Goal: Task Accomplishment & Management: Manage account settings

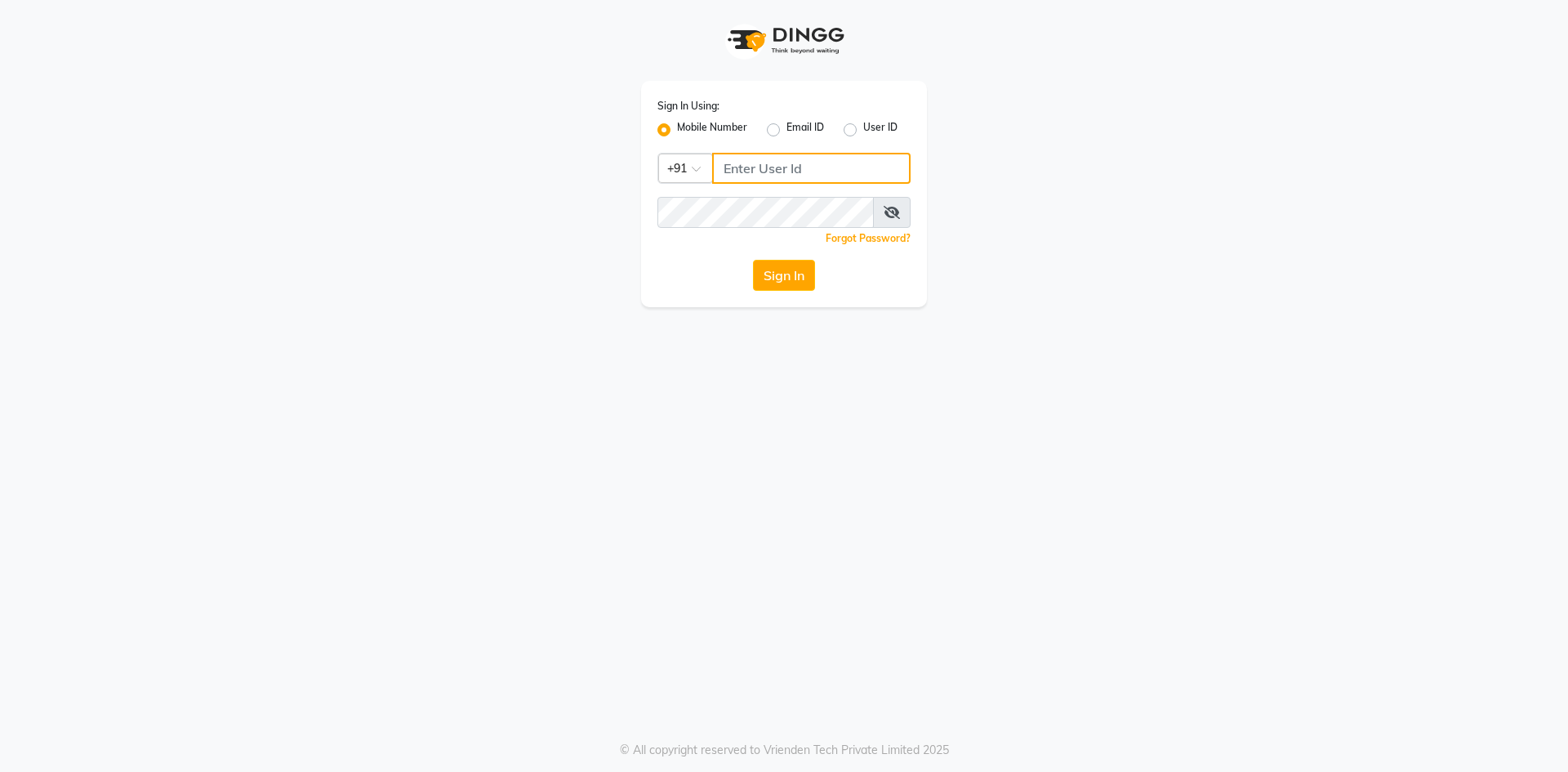
click at [753, 169] on input "Username" at bounding box center [811, 168] width 199 height 31
click at [775, 282] on button "Sign In" at bounding box center [783, 275] width 62 height 31
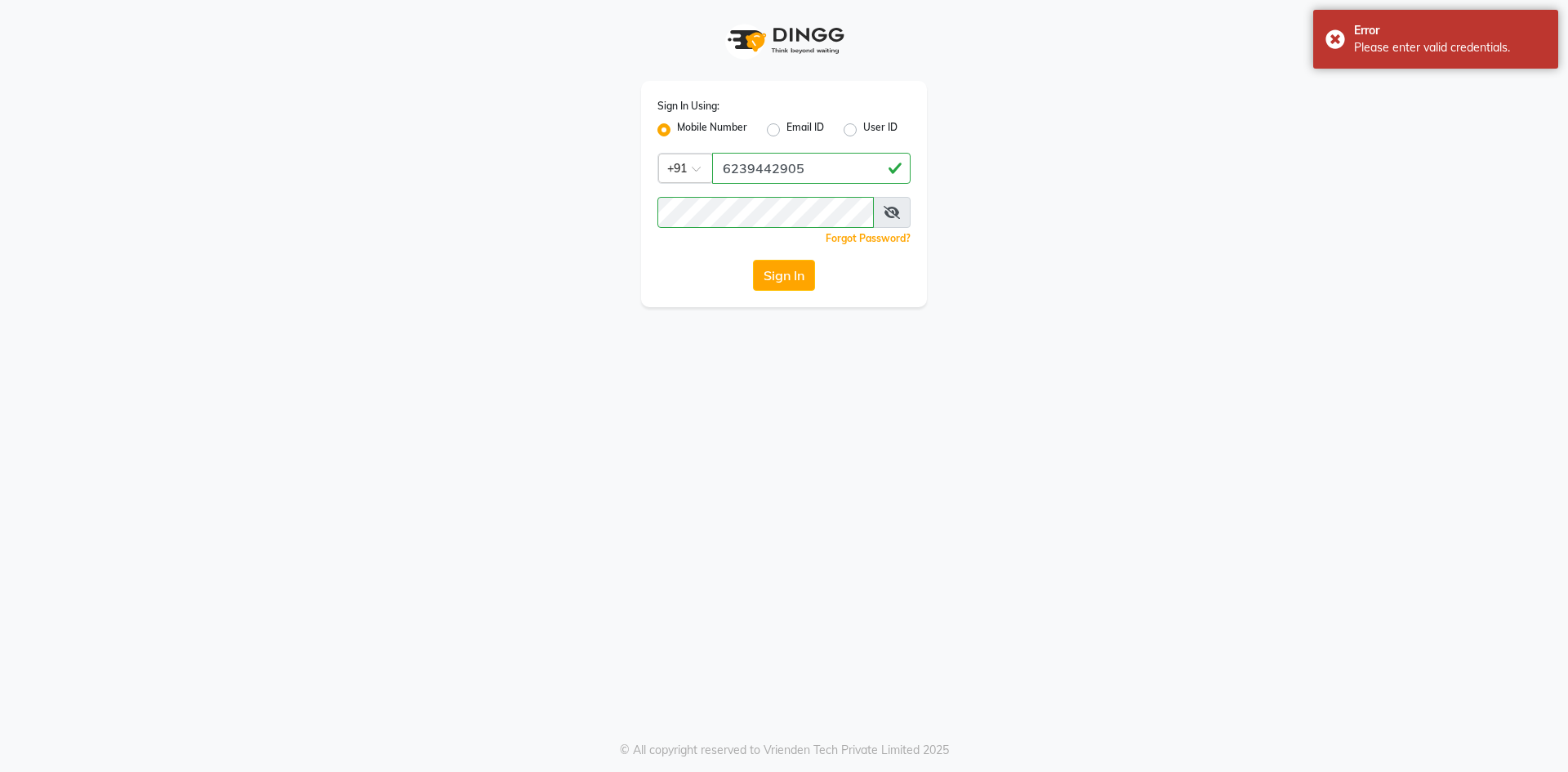
click at [892, 208] on icon at bounding box center [892, 212] width 17 height 13
click at [758, 286] on button "Sign In" at bounding box center [783, 275] width 62 height 31
click at [798, 273] on button "Sign In" at bounding box center [783, 275] width 62 height 31
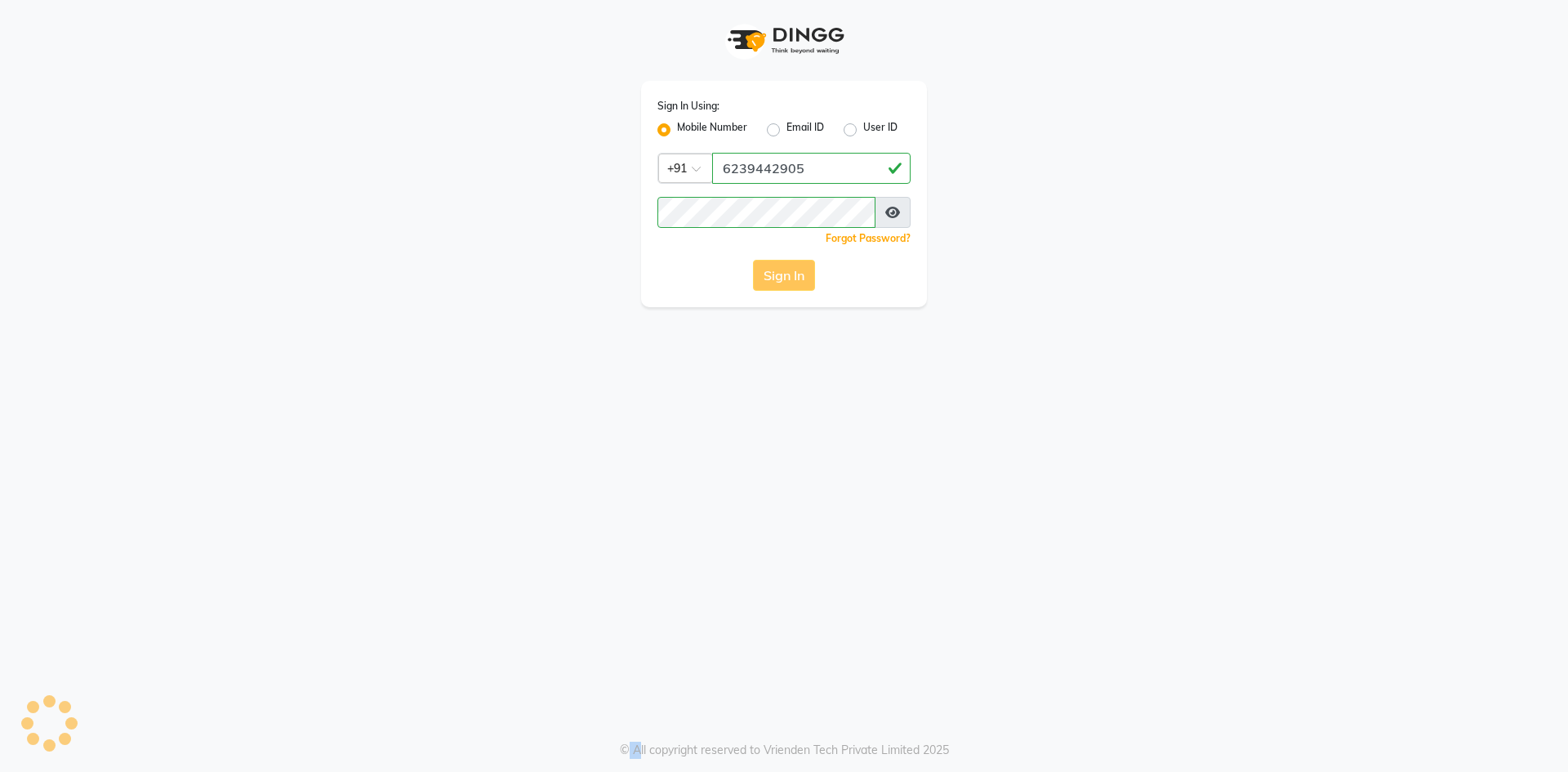
click at [798, 273] on div "Sign In" at bounding box center [784, 275] width 253 height 31
click at [797, 273] on button "Sign In" at bounding box center [783, 275] width 62 height 31
click at [797, 273] on div "Sign In" at bounding box center [784, 275] width 253 height 31
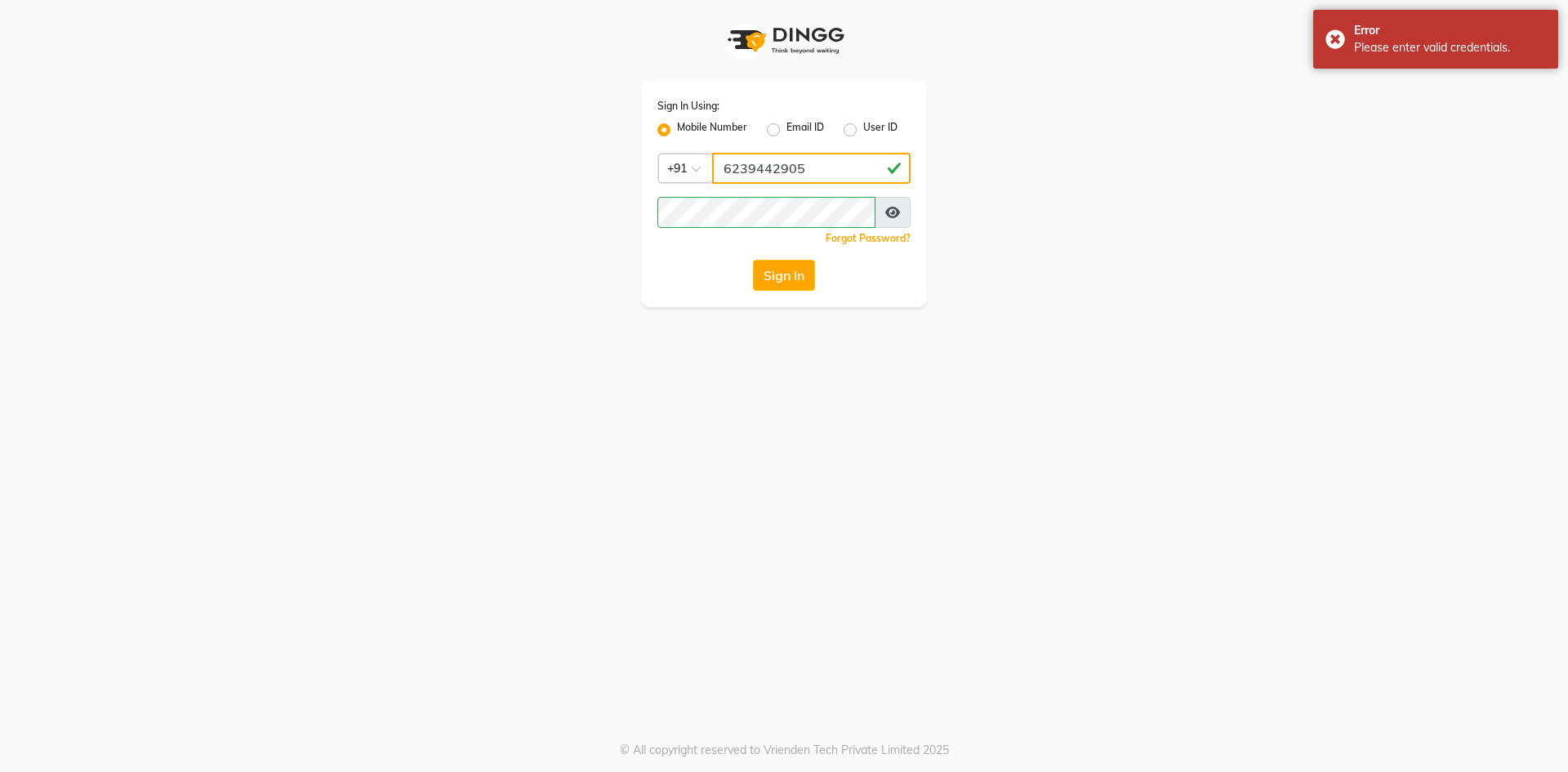
drag, startPoint x: 843, startPoint y: 159, endPoint x: 927, endPoint y: 172, distance: 85.0
click at [843, 159] on input "6239442905" at bounding box center [811, 168] width 199 height 31
type input "6"
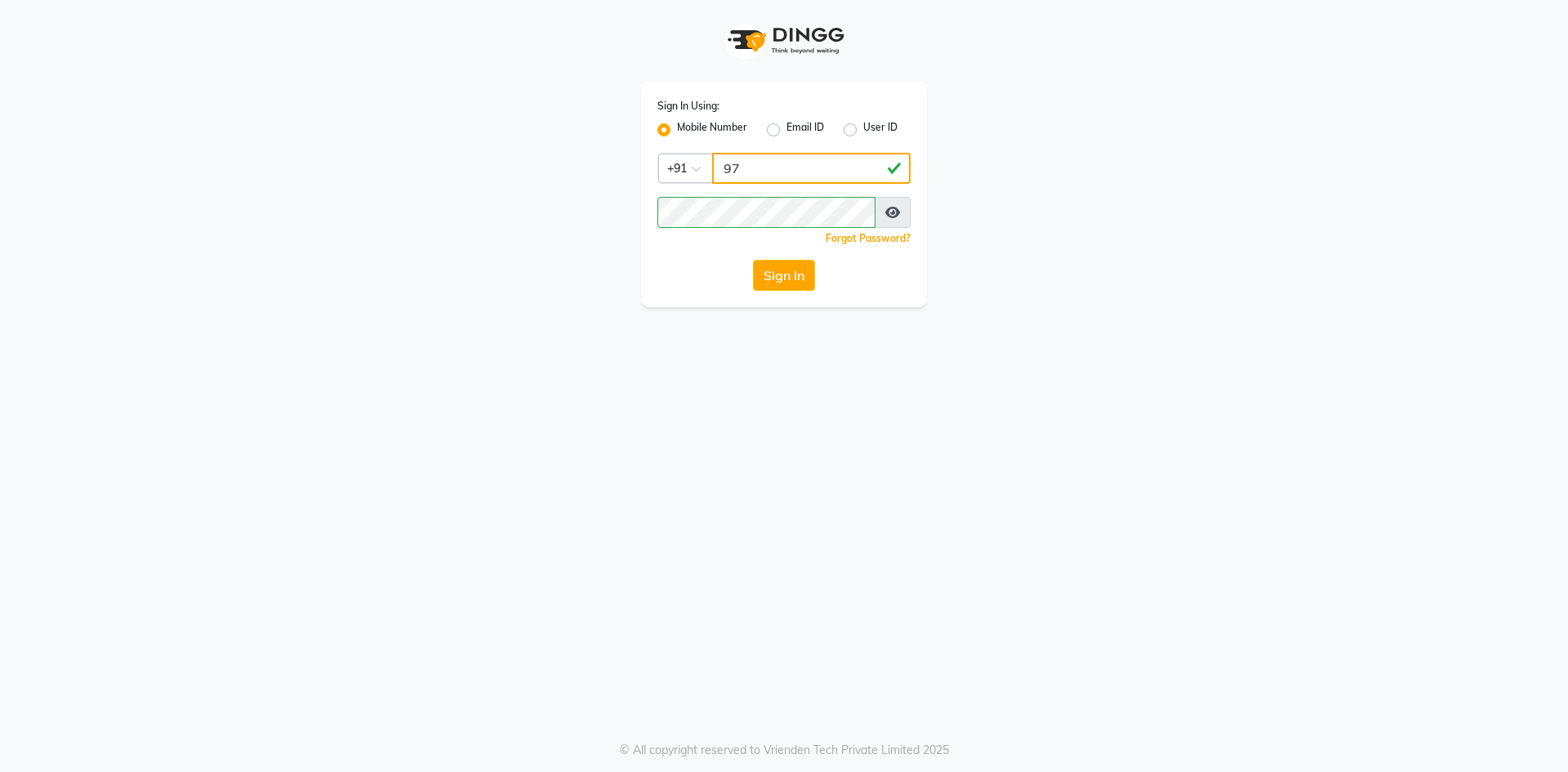
type input "9"
type input "9582280827"
click at [766, 279] on button "Sign In" at bounding box center [783, 275] width 62 height 31
